Goal: Information Seeking & Learning: Learn about a topic

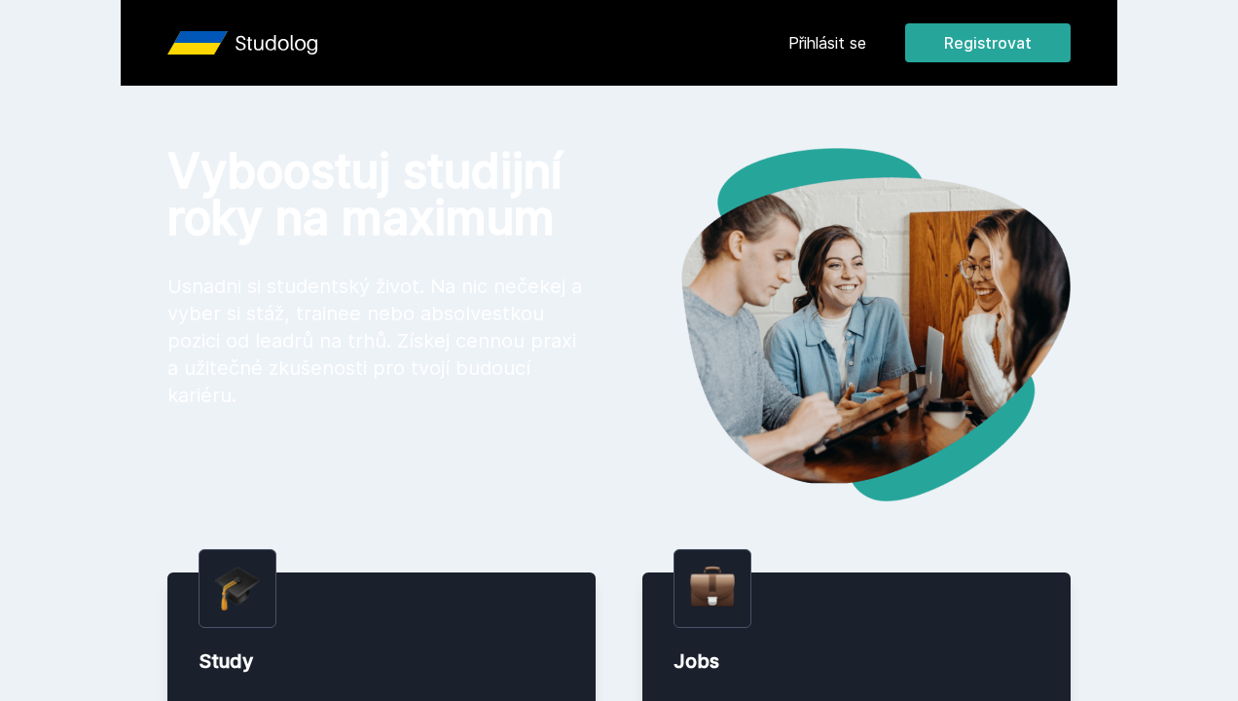
click at [824, 37] on link "Přihlásit se" at bounding box center [828, 42] width 78 height 23
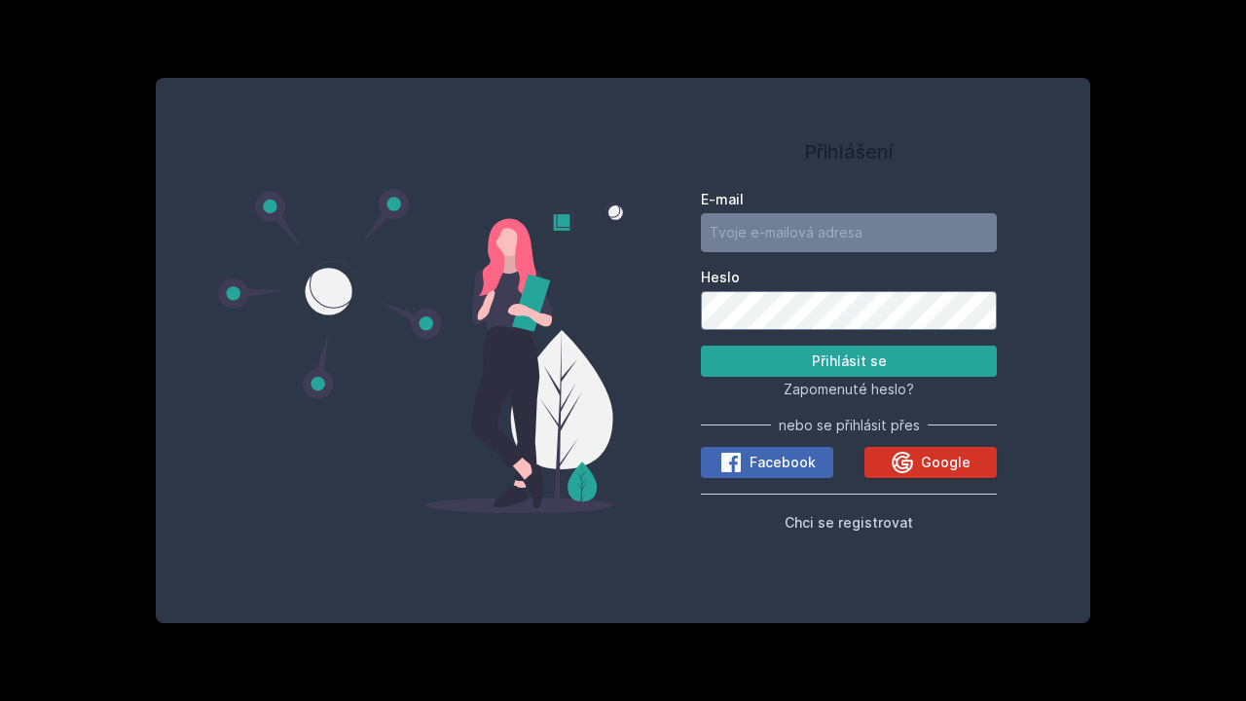
click at [895, 461] on icon at bounding box center [902, 461] width 21 height 21
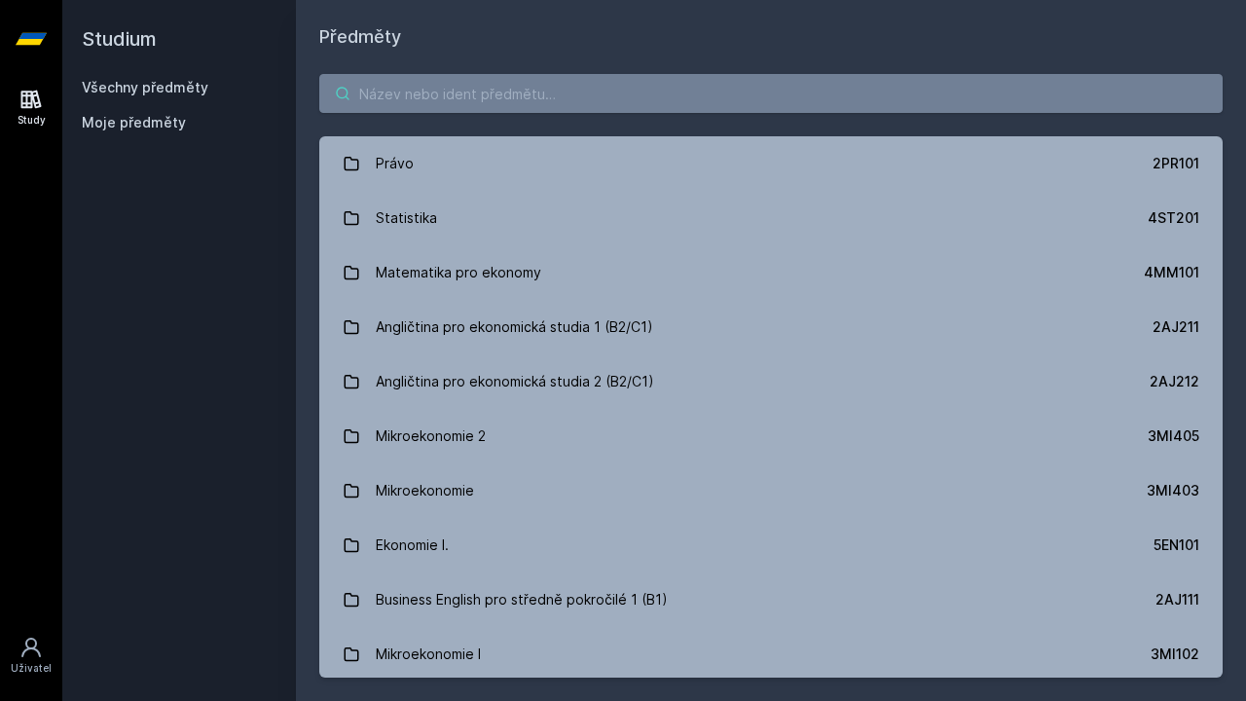
click at [572, 95] on input "search" at bounding box center [771, 93] width 904 height 39
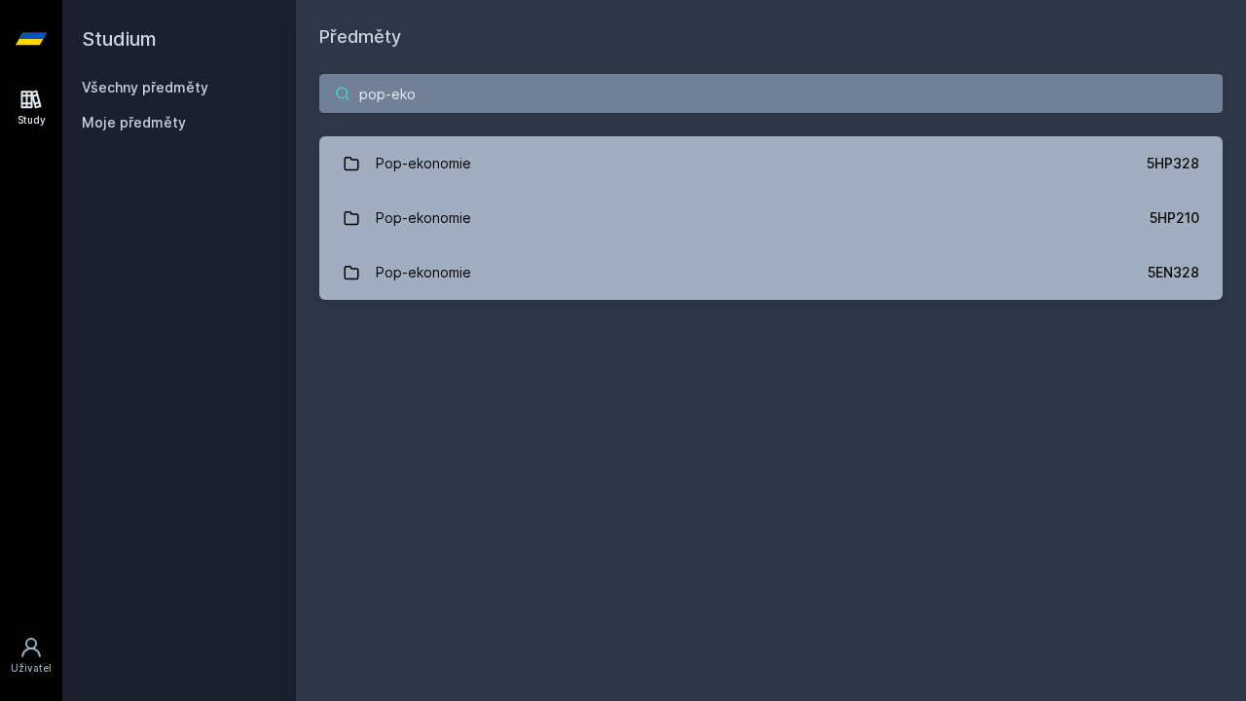
drag, startPoint x: 584, startPoint y: 94, endPoint x: 703, endPoint y: 90, distance: 118.9
click at [705, 90] on input "pop-eko" at bounding box center [771, 93] width 904 height 39
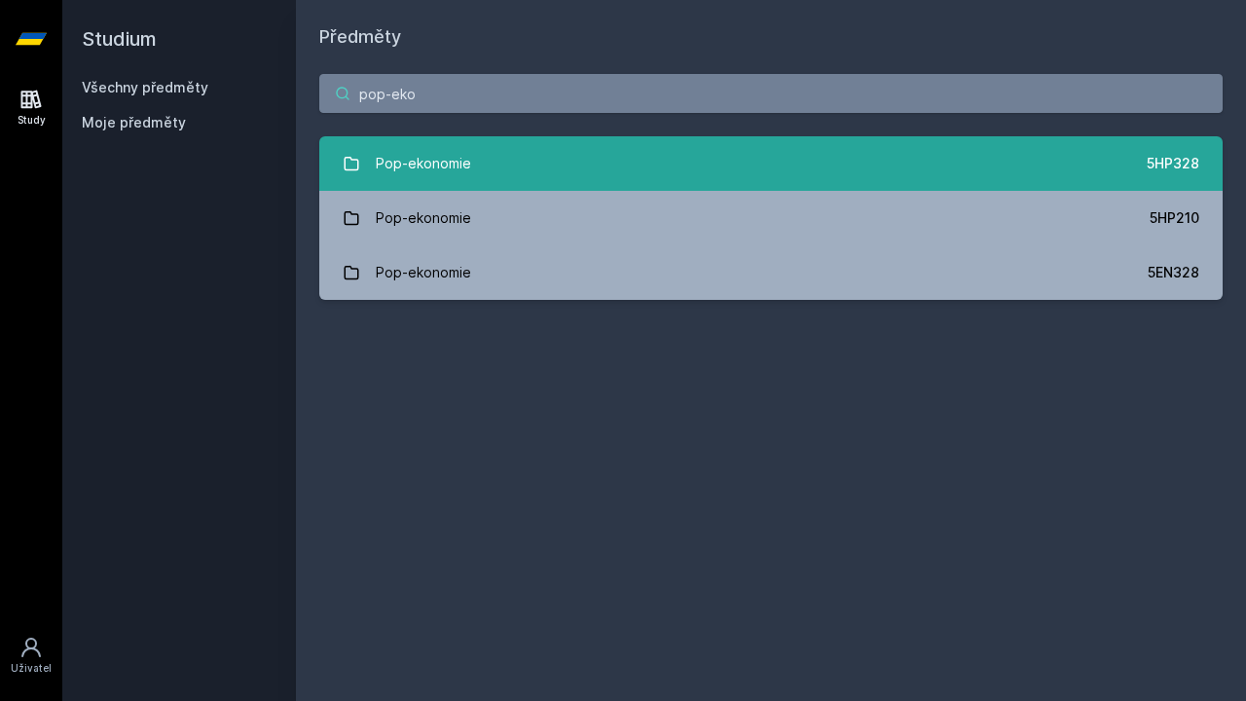
type input "pop-eko"
click at [912, 154] on link "Pop-ekonomie 5HP328" at bounding box center [771, 163] width 904 height 55
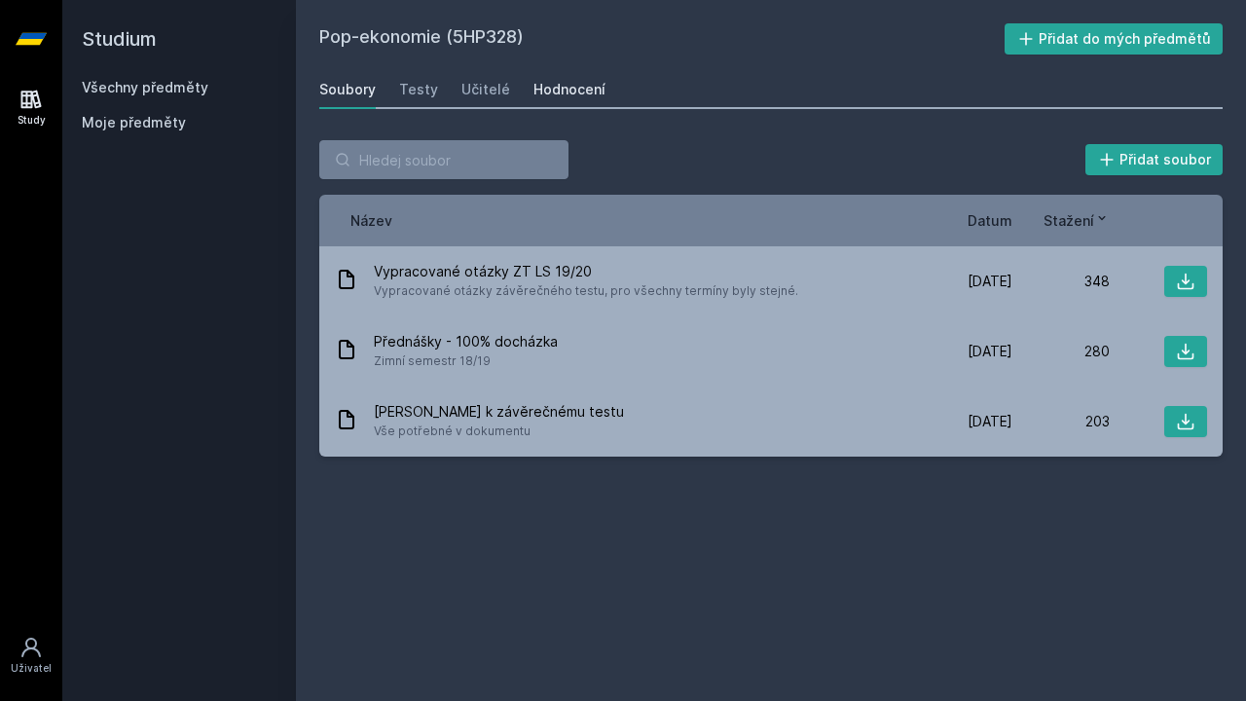
click at [568, 91] on div "Hodnocení" at bounding box center [570, 89] width 72 height 19
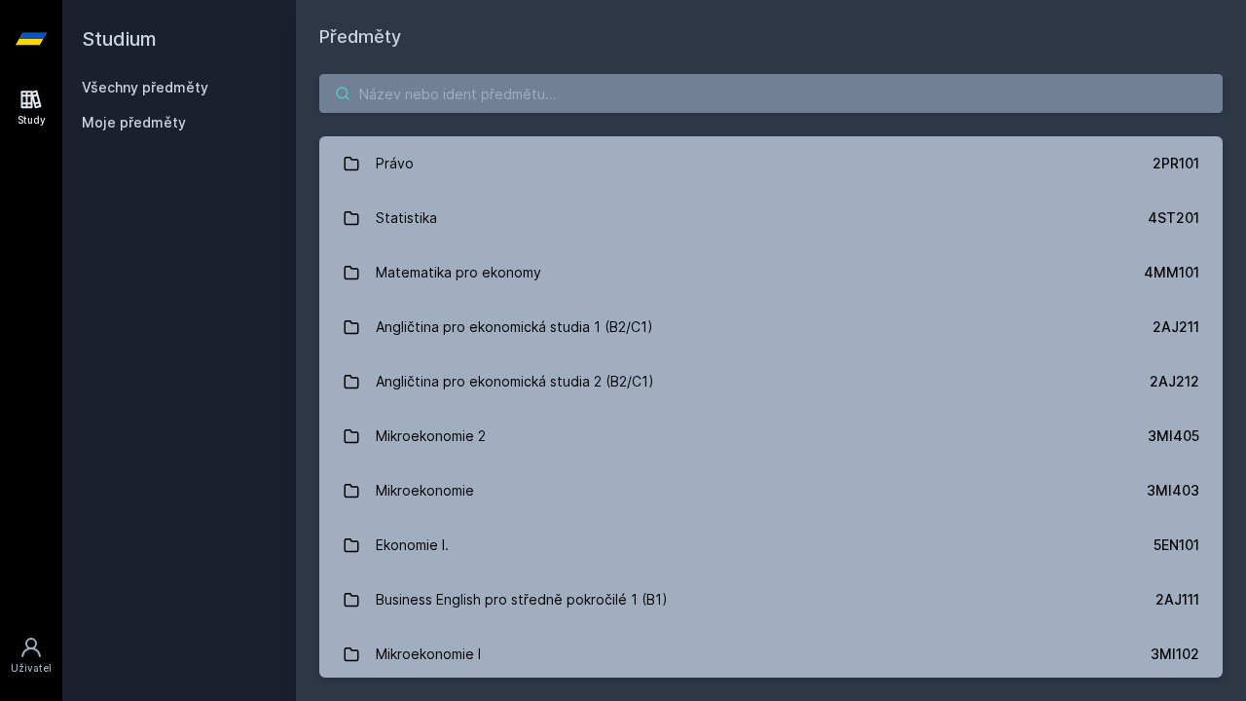
click at [435, 91] on input "search" at bounding box center [771, 93] width 904 height 39
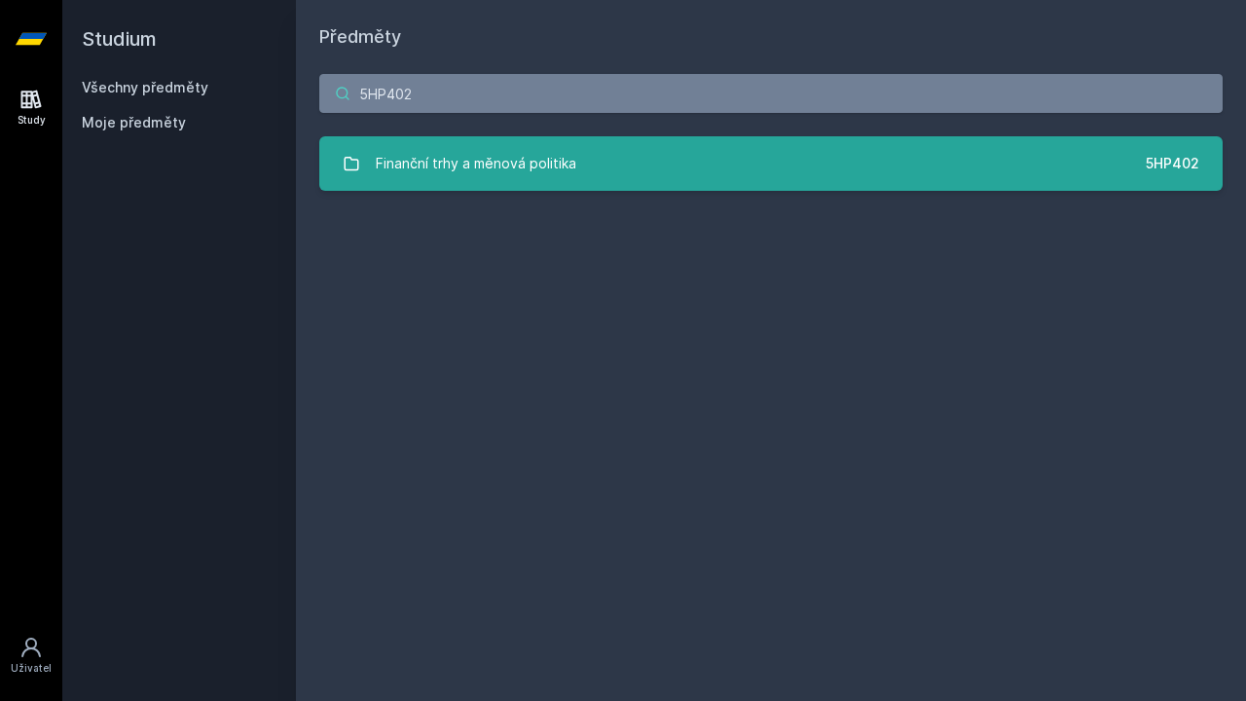
type input "5HP402"
click at [575, 161] on link "Finanční trhy a měnová politika 5HP402" at bounding box center [771, 163] width 904 height 55
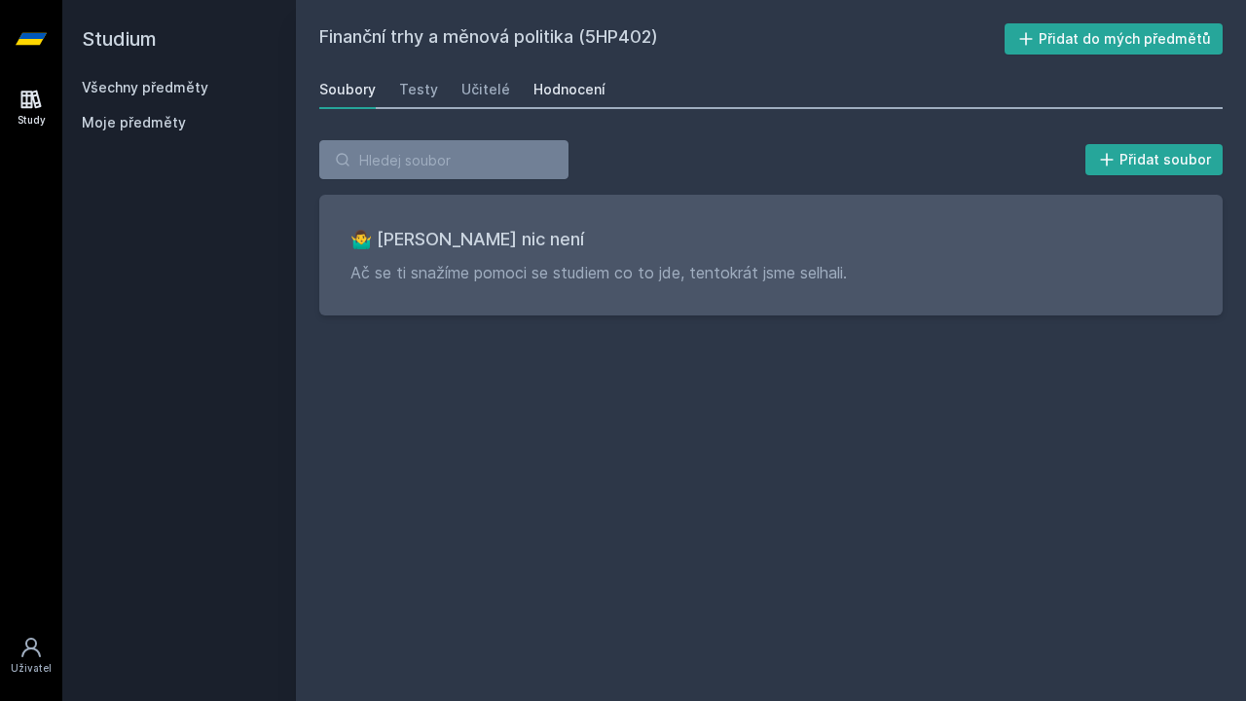
click at [547, 90] on div "Hodnocení" at bounding box center [570, 89] width 72 height 19
